Goal: Transaction & Acquisition: Subscribe to service/newsletter

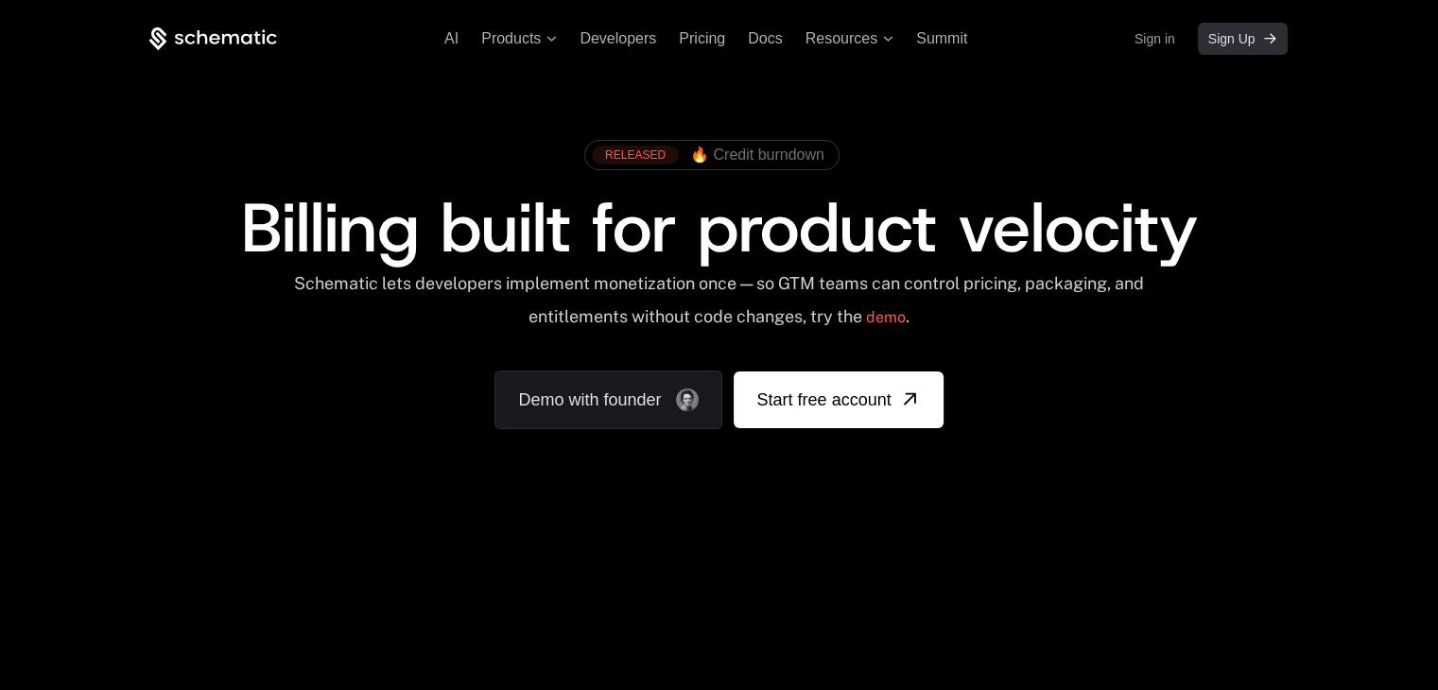
click at [1226, 46] on span "Sign Up" at bounding box center [1232, 38] width 47 height 19
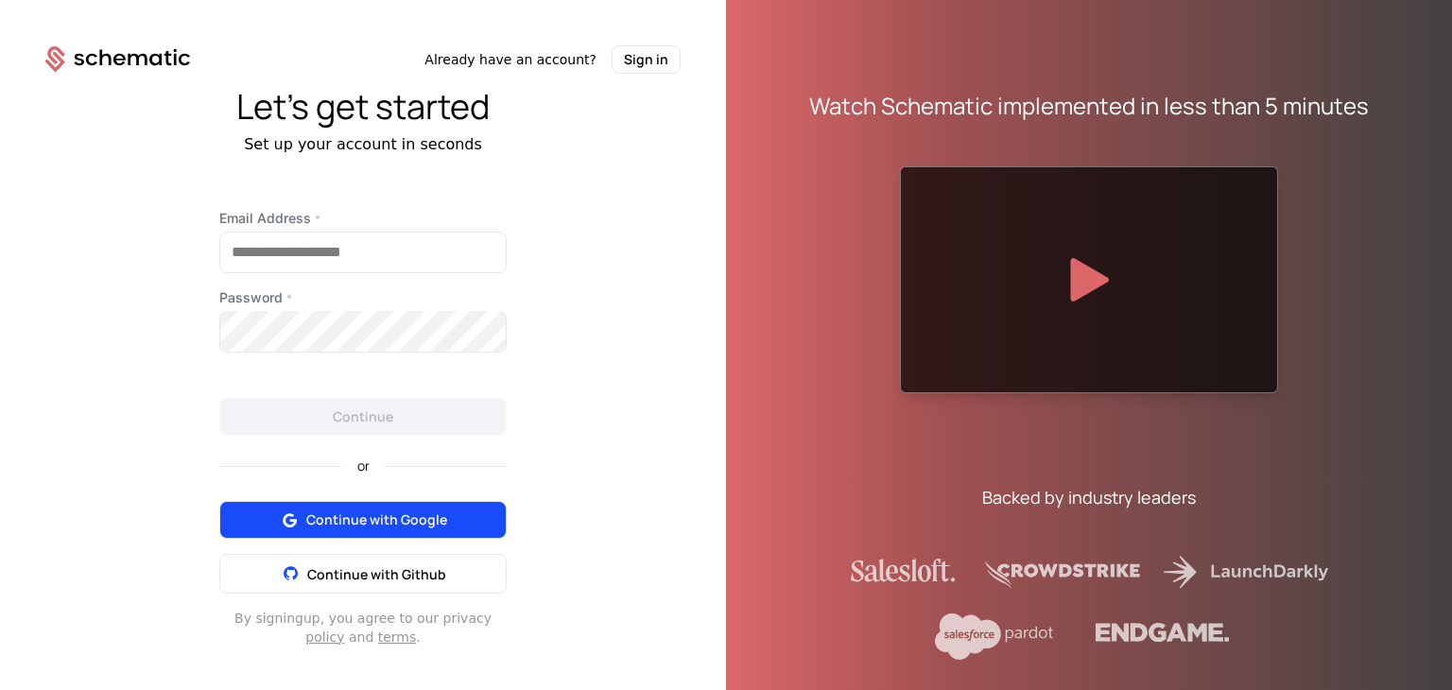
click at [346, 528] on span "Continue with Google" at bounding box center [376, 520] width 141 height 19
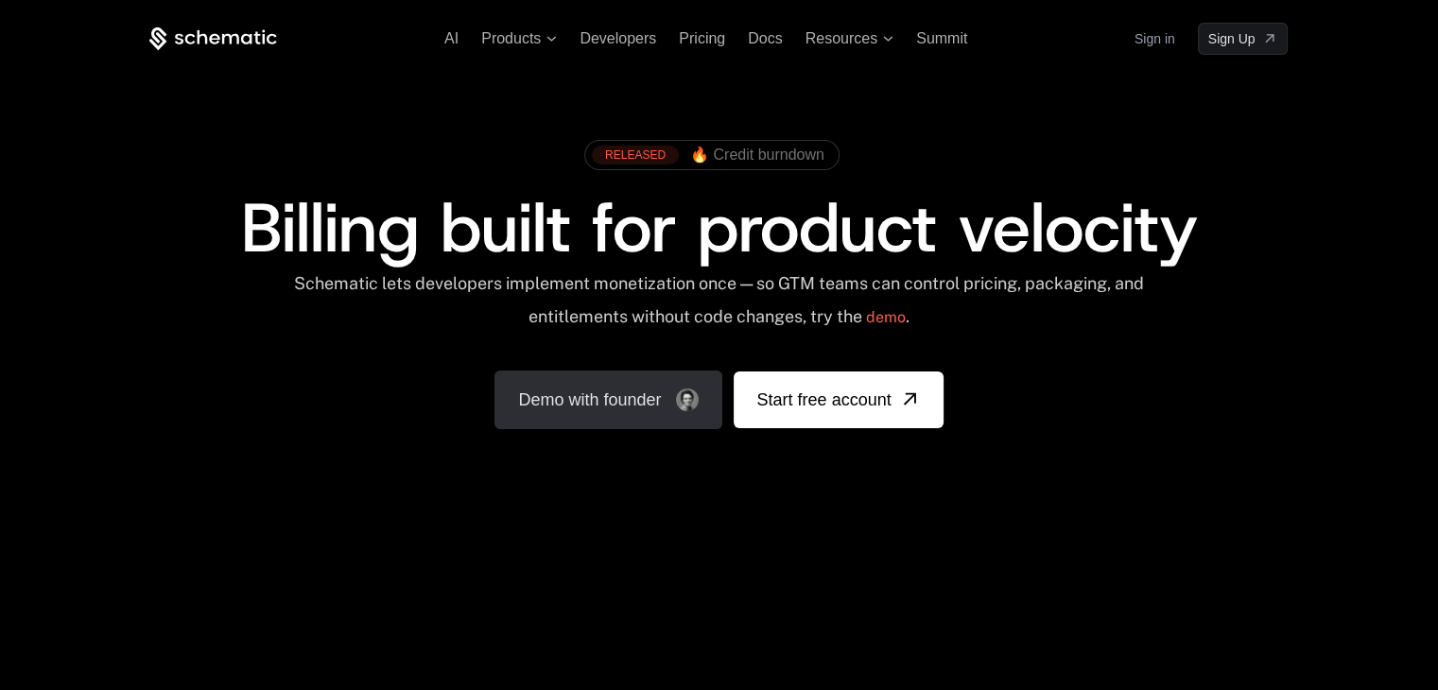
click at [671, 406] on link "Demo with founder" at bounding box center [609, 400] width 228 height 59
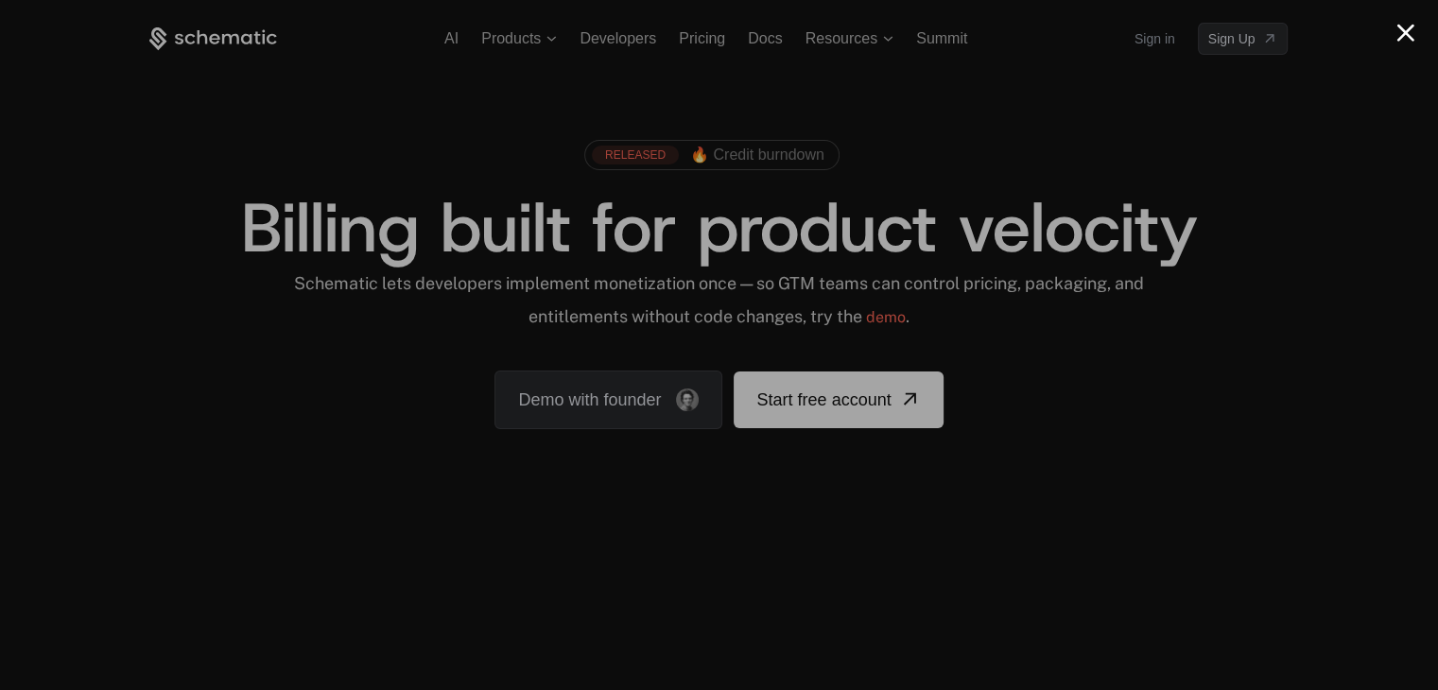
click at [1403, 28] on button "Close modal" at bounding box center [1406, 33] width 18 height 18
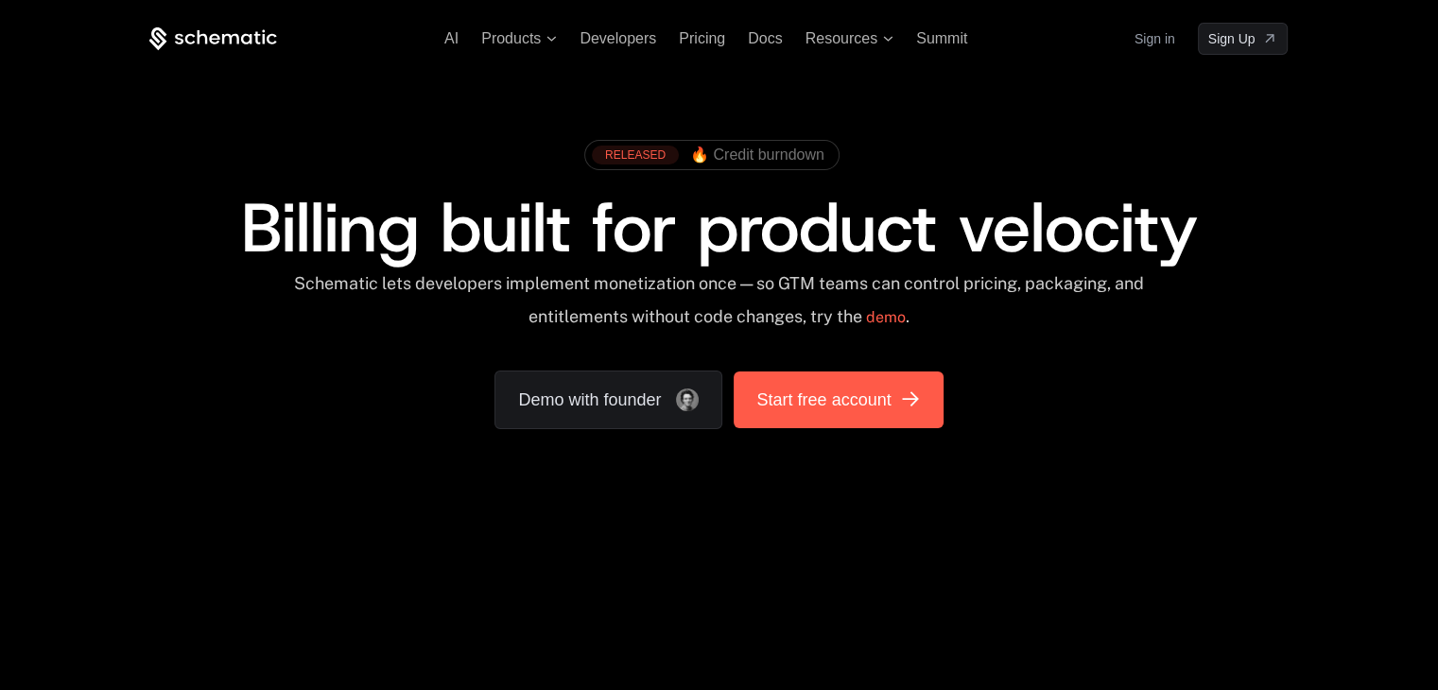
click at [816, 391] on span "Start free account" at bounding box center [823, 400] width 134 height 26
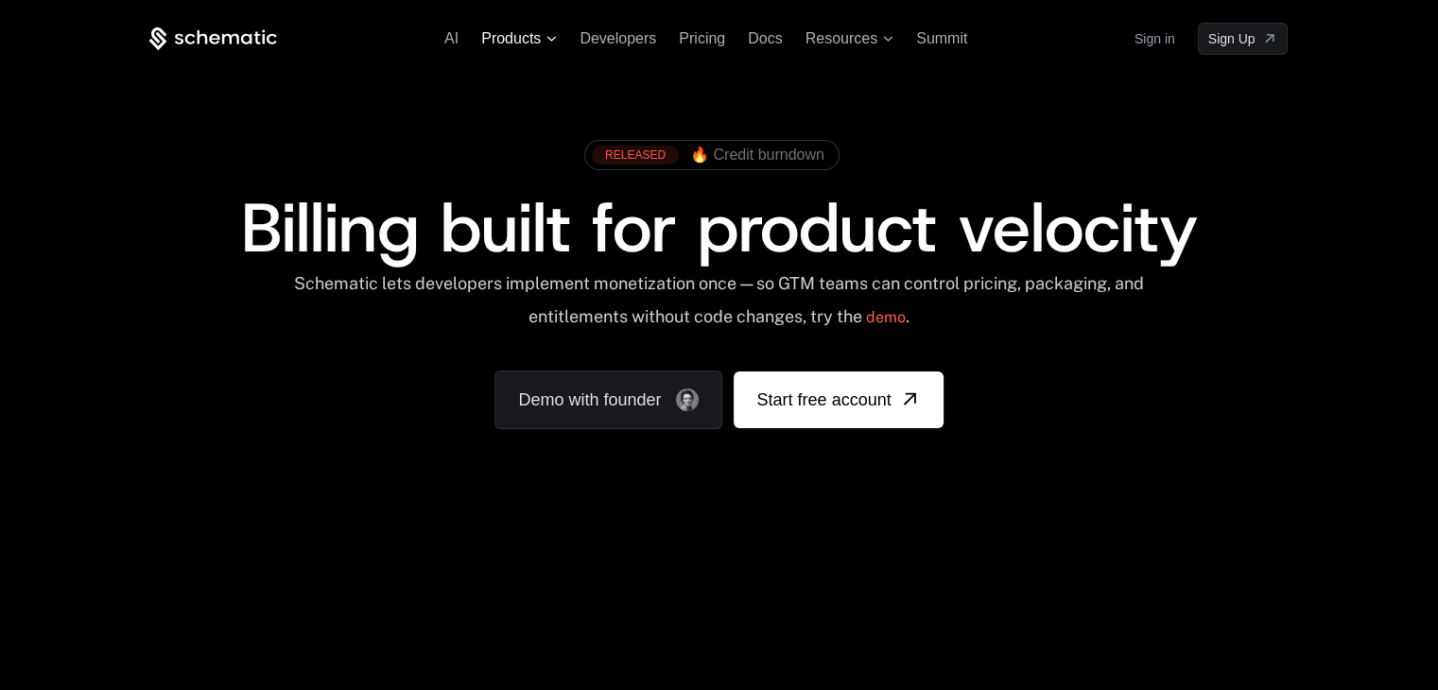
click at [530, 39] on span "Products" at bounding box center [511, 38] width 60 height 17
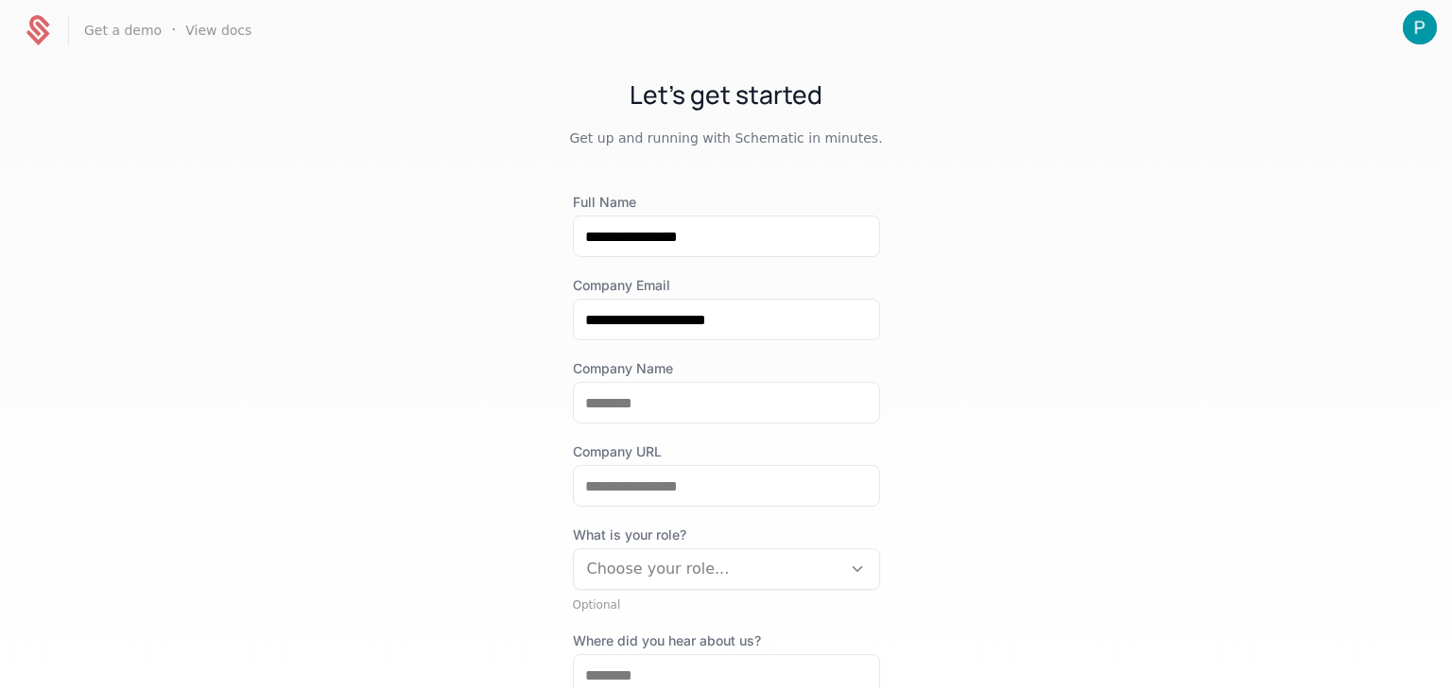
scroll to position [208, 0]
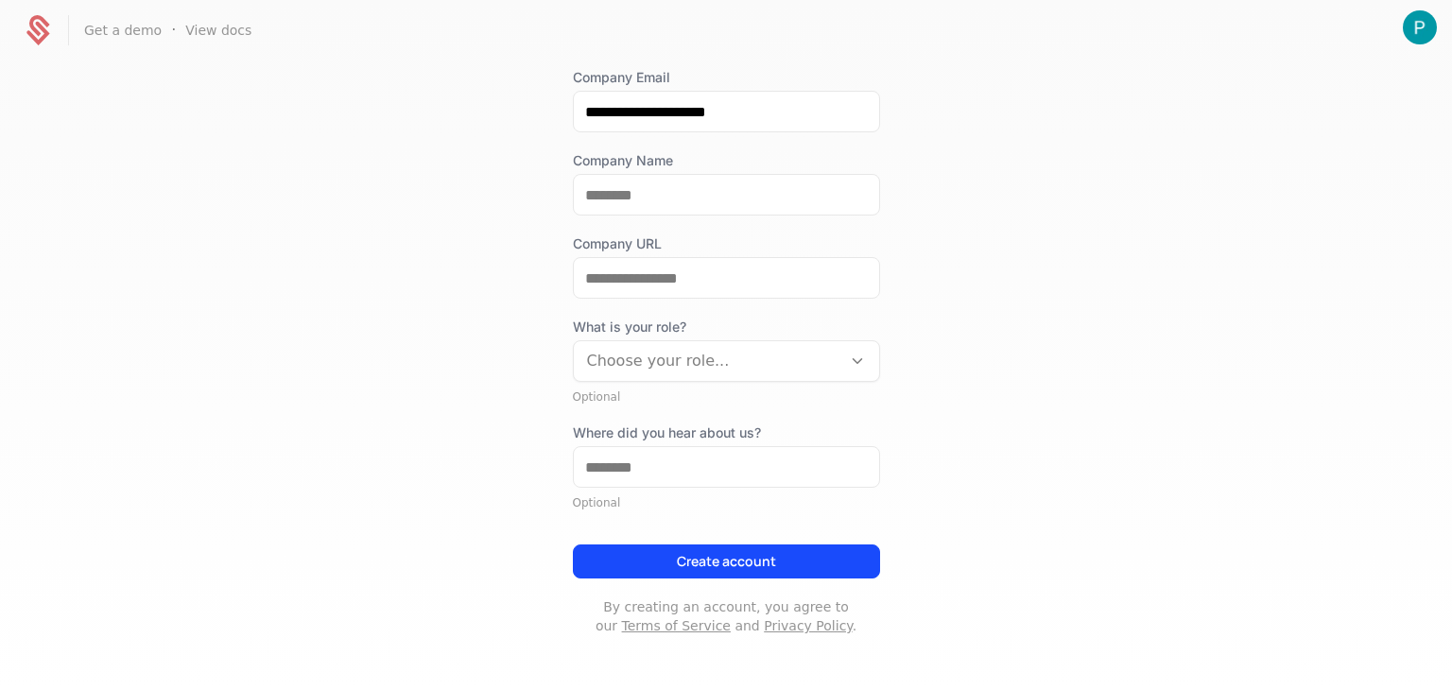
click at [739, 305] on div "**********" at bounding box center [726, 310] width 307 height 651
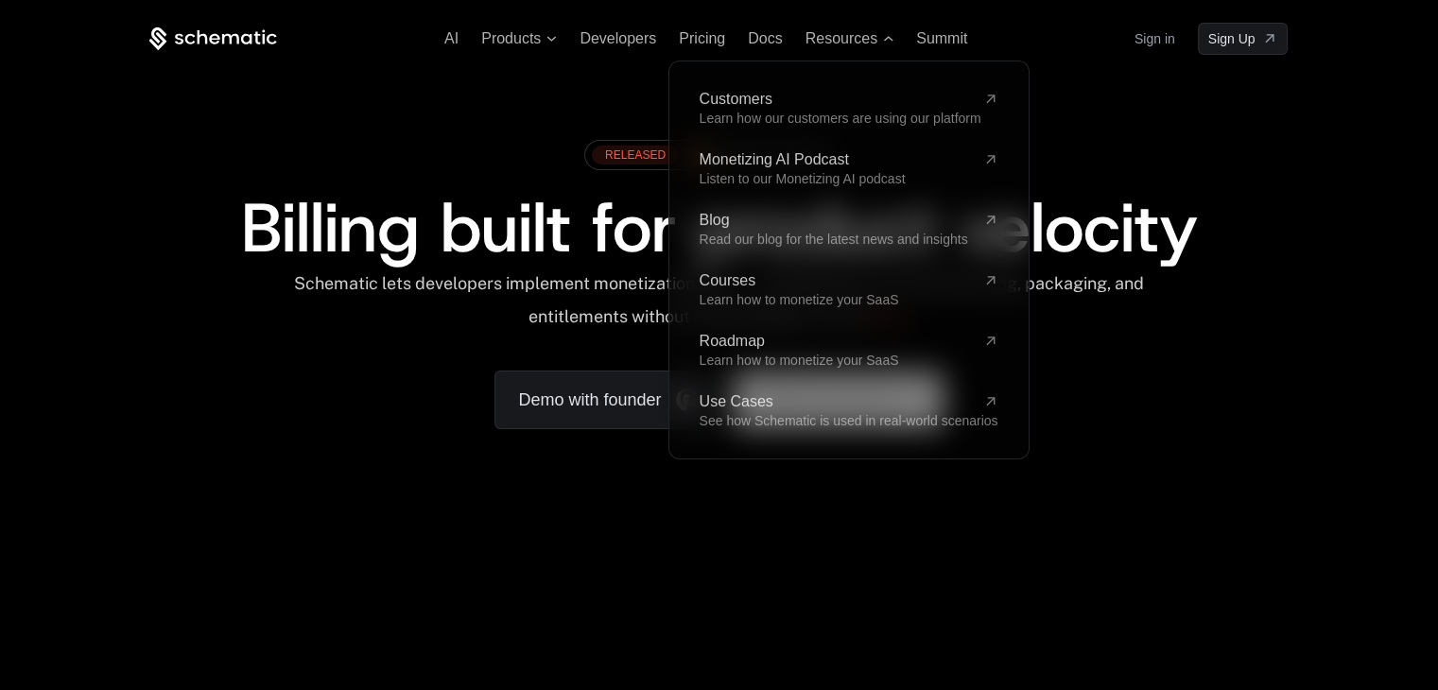
click at [367, 393] on div "RELEASED 🔥 Credit burndown Billing built for product velocity Schematic lets de…" at bounding box center [718, 279] width 1139 height 299
click at [1183, 391] on div "RELEASED 🔥 Credit burndown Billing built for product velocity Schematic lets de…" at bounding box center [718, 279] width 1139 height 299
click at [1143, 31] on link "Sign in" at bounding box center [1155, 39] width 41 height 30
